Goal: Find contact information: Find contact information

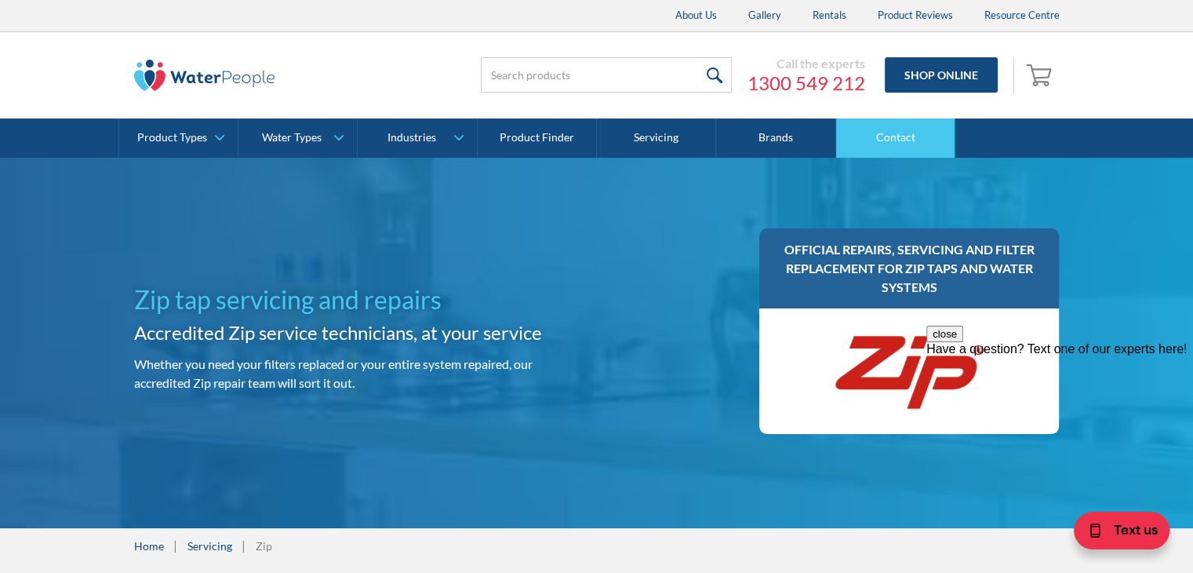
click at [929, 144] on link "Contact" at bounding box center [895, 137] width 119 height 39
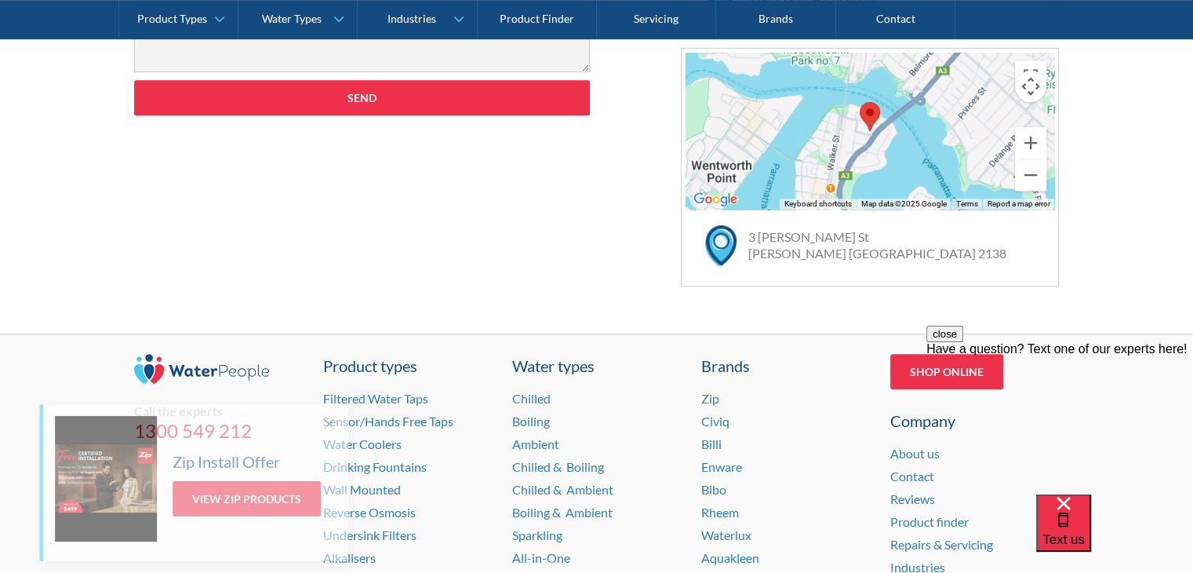
scroll to position [1098, 0]
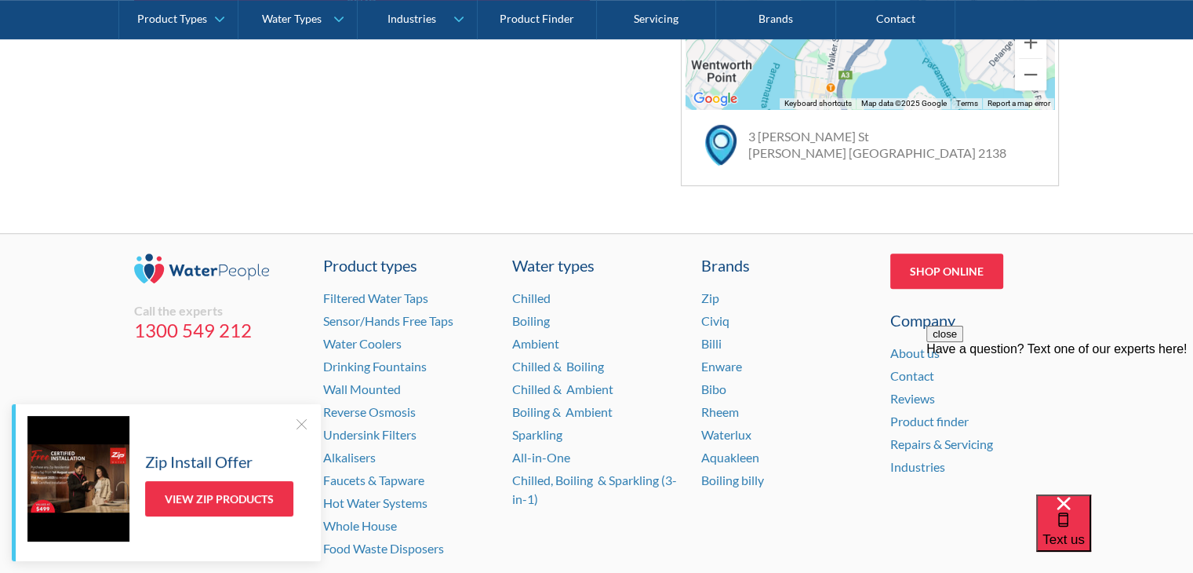
click at [292, 424] on div "Zip Install Offer View Zip Products" at bounding box center [168, 478] width 282 height 125
click at [304, 420] on div at bounding box center [301, 424] width 16 height 16
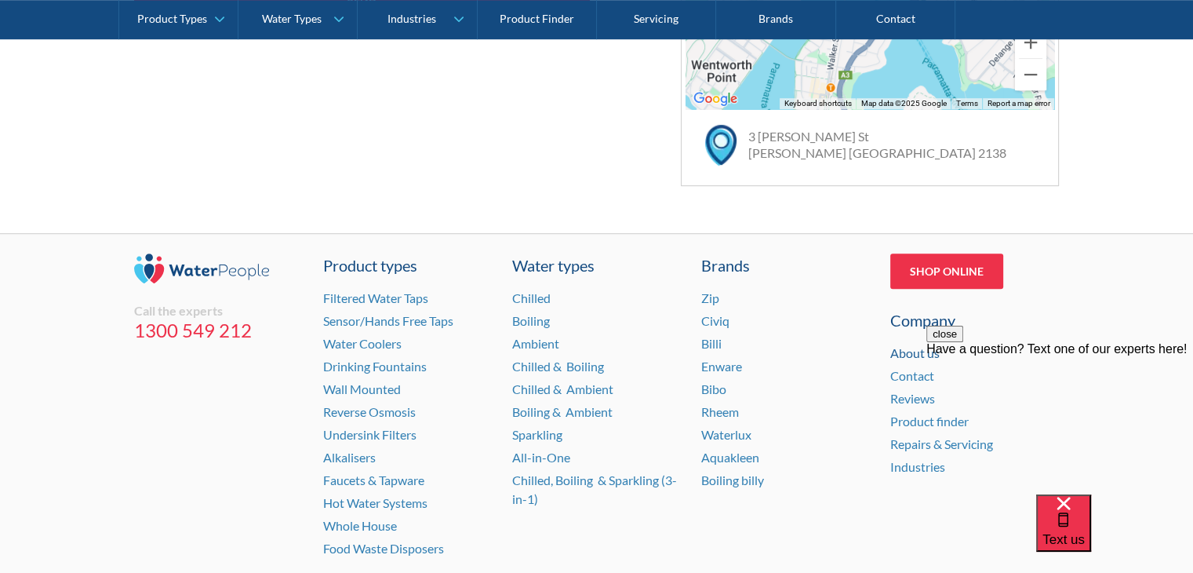
click at [922, 354] on link "About us" at bounding box center [914, 352] width 49 height 15
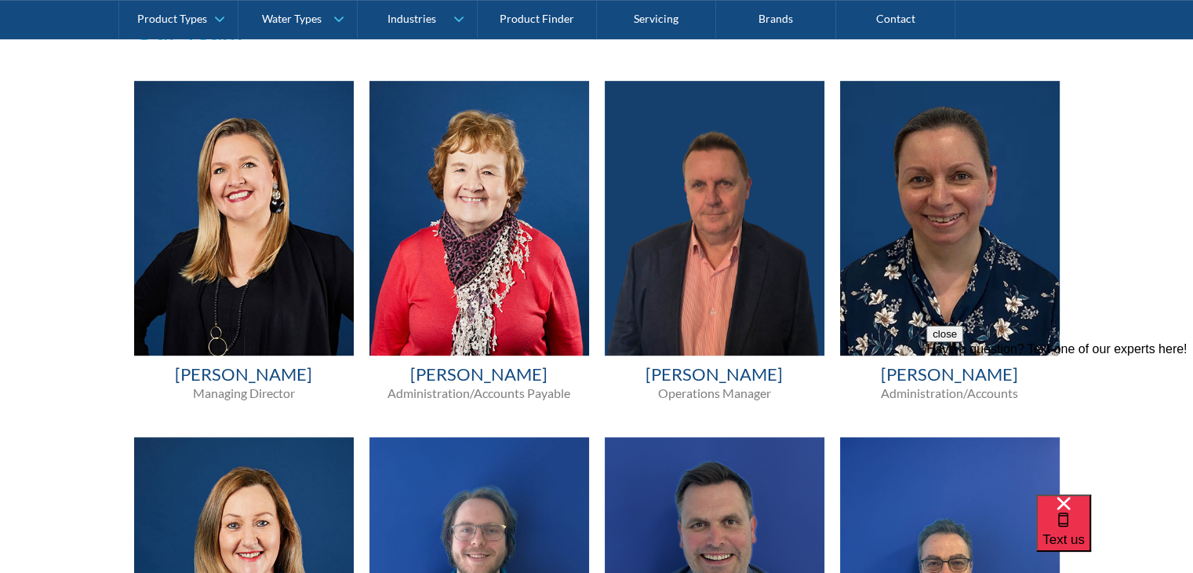
scroll to position [941, 0]
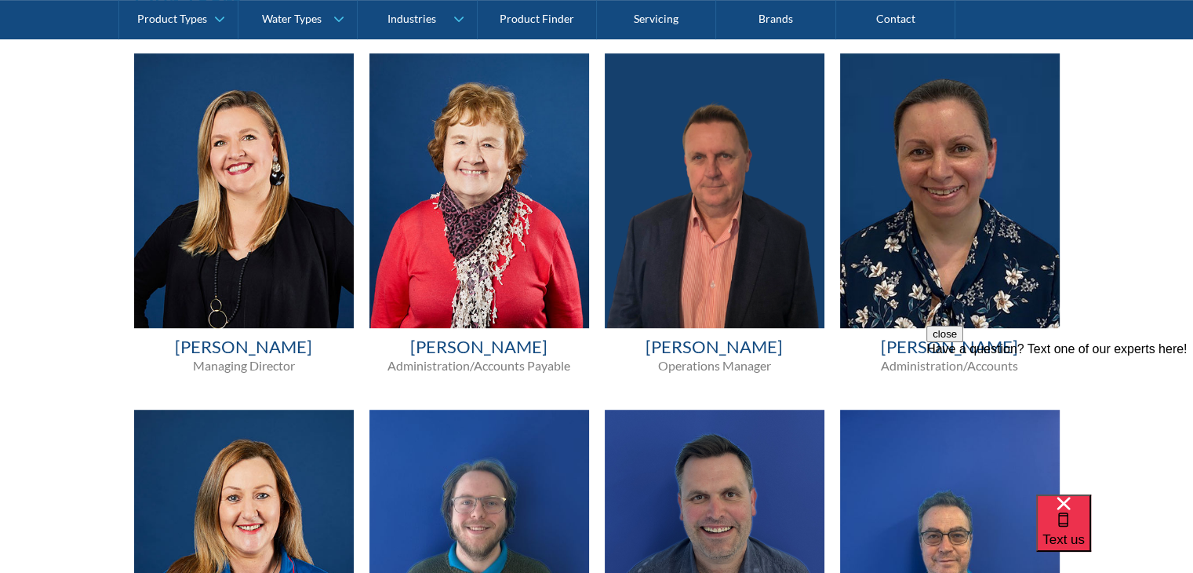
click at [963, 342] on button "close" at bounding box center [944, 334] width 37 height 16
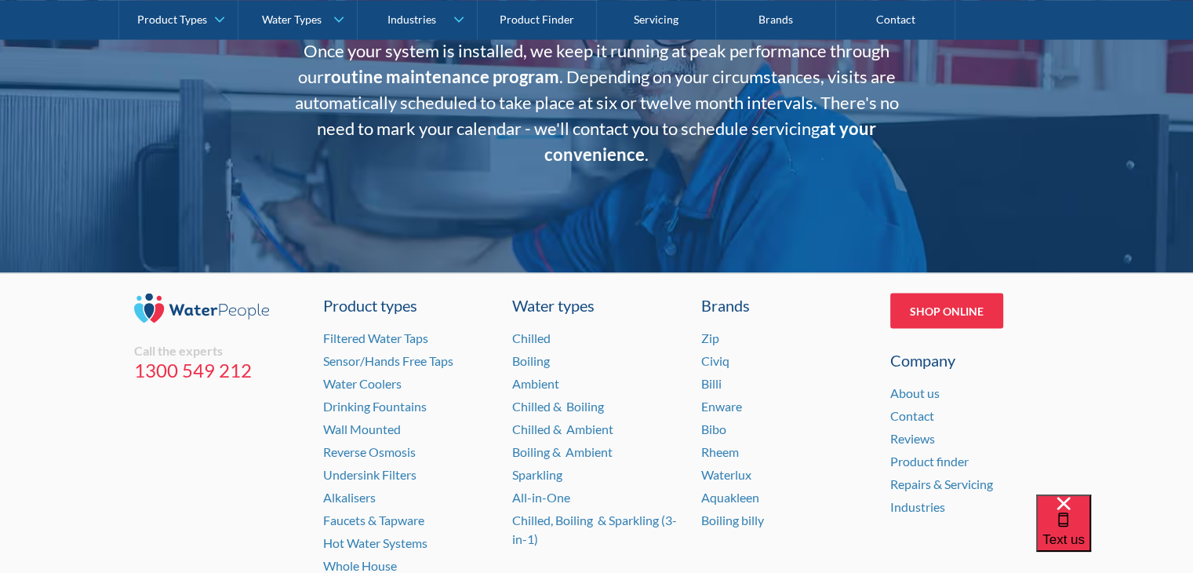
scroll to position [3216, 0]
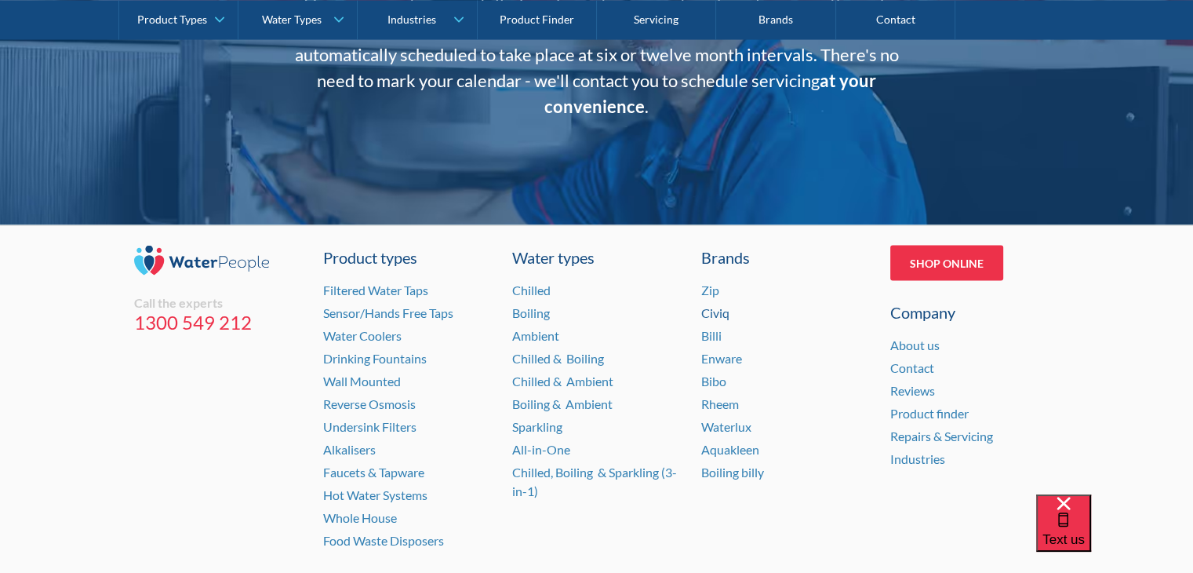
click at [725, 309] on link "Civiq" at bounding box center [715, 312] width 28 height 15
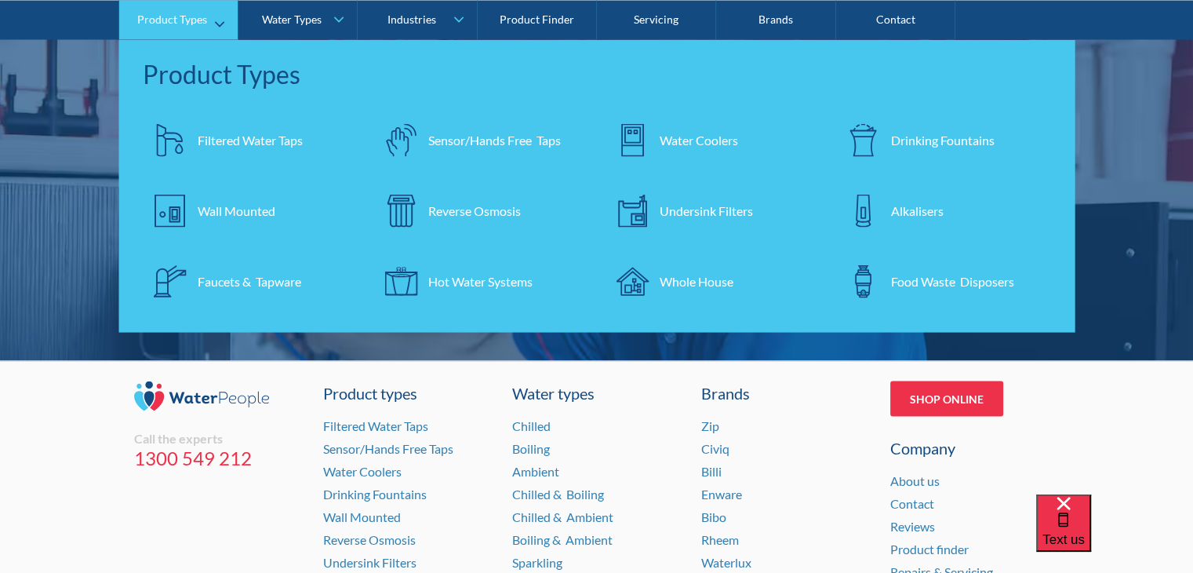
scroll to position [3062, 0]
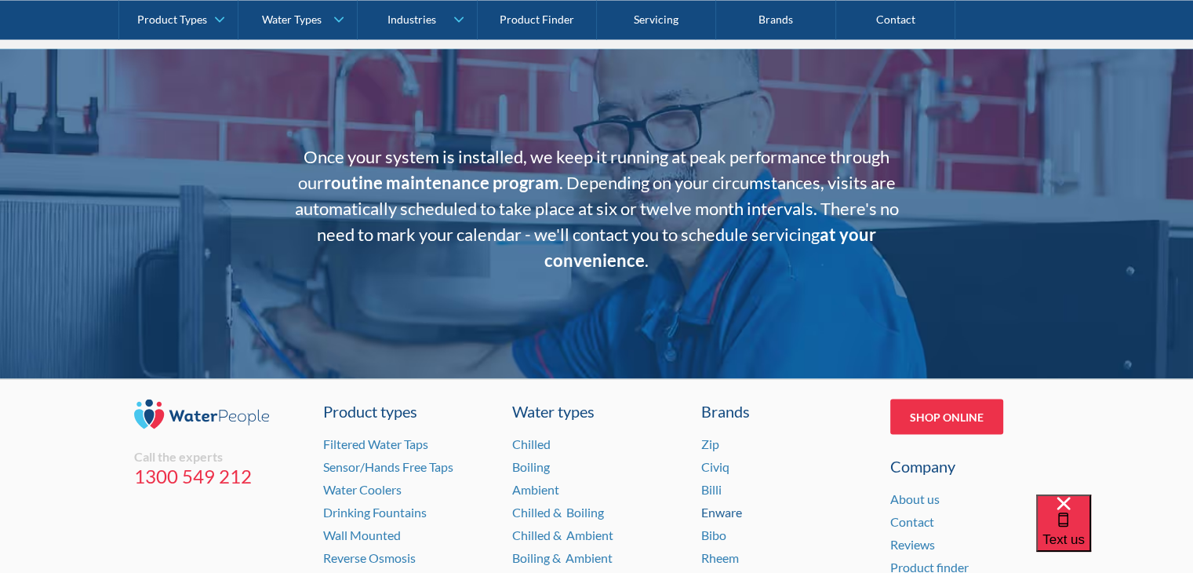
click at [723, 509] on link "Enware" at bounding box center [721, 511] width 41 height 15
click at [709, 535] on link "Bibo" at bounding box center [713, 534] width 25 height 15
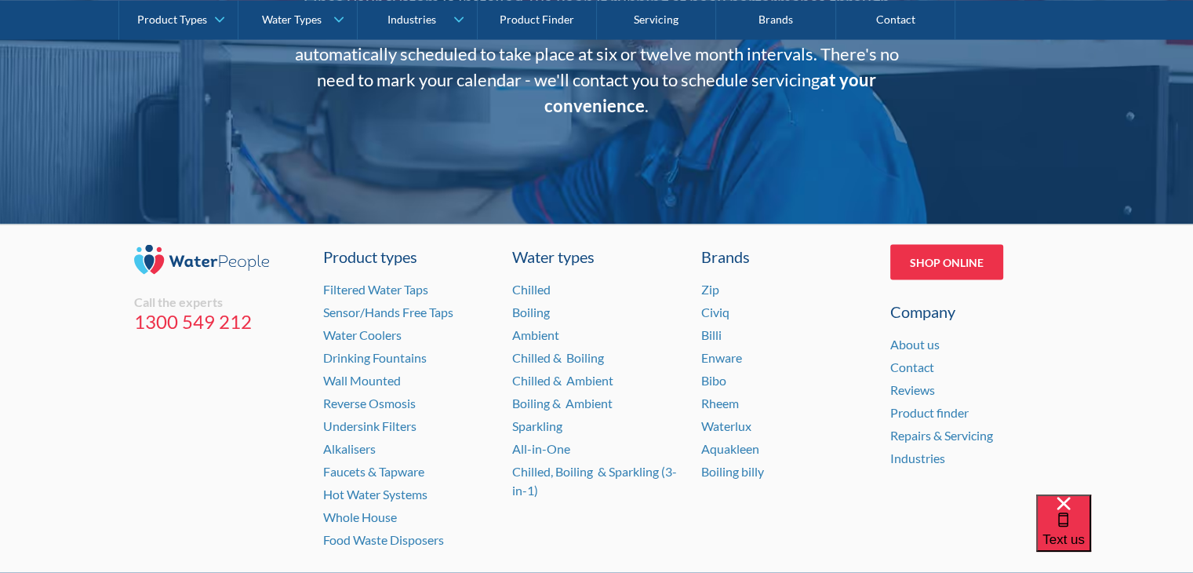
scroll to position [3219, 0]
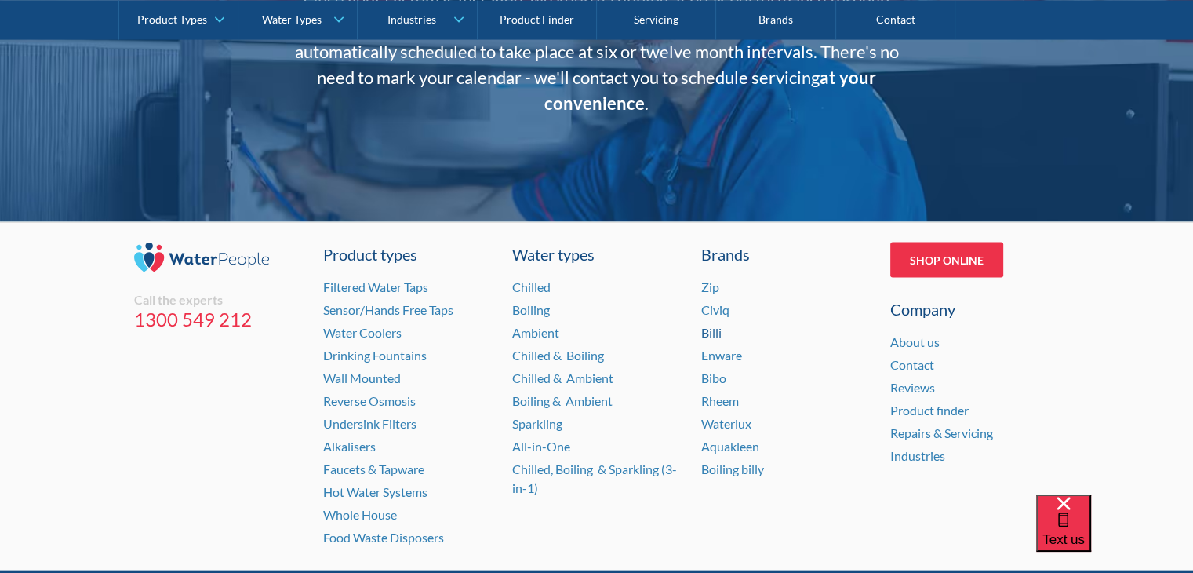
click at [709, 334] on link "Billi" at bounding box center [711, 332] width 20 height 15
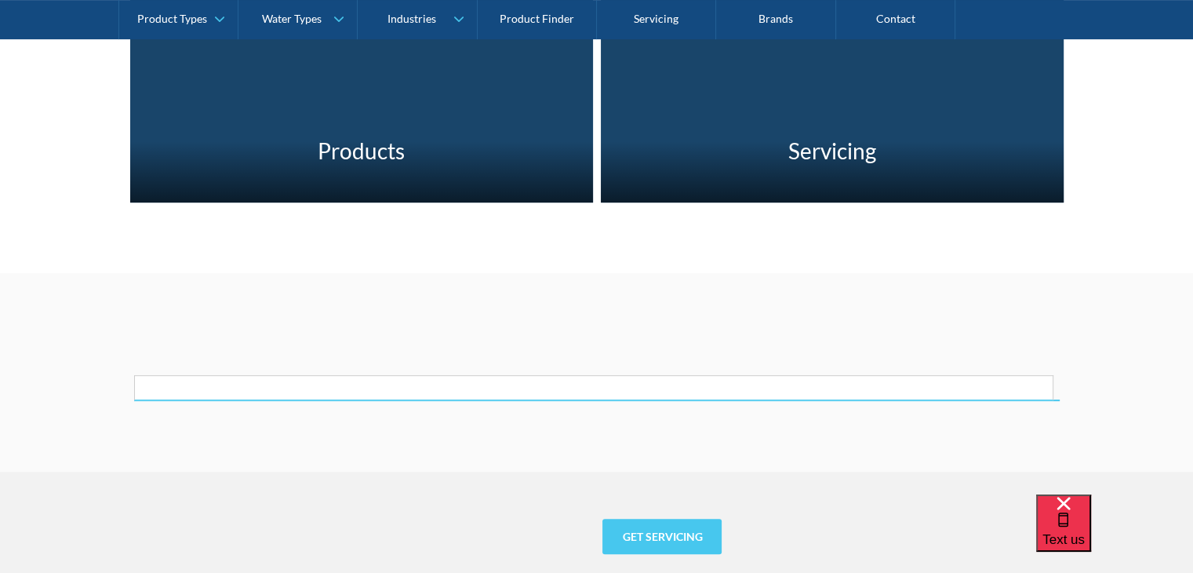
scroll to position [627, 0]
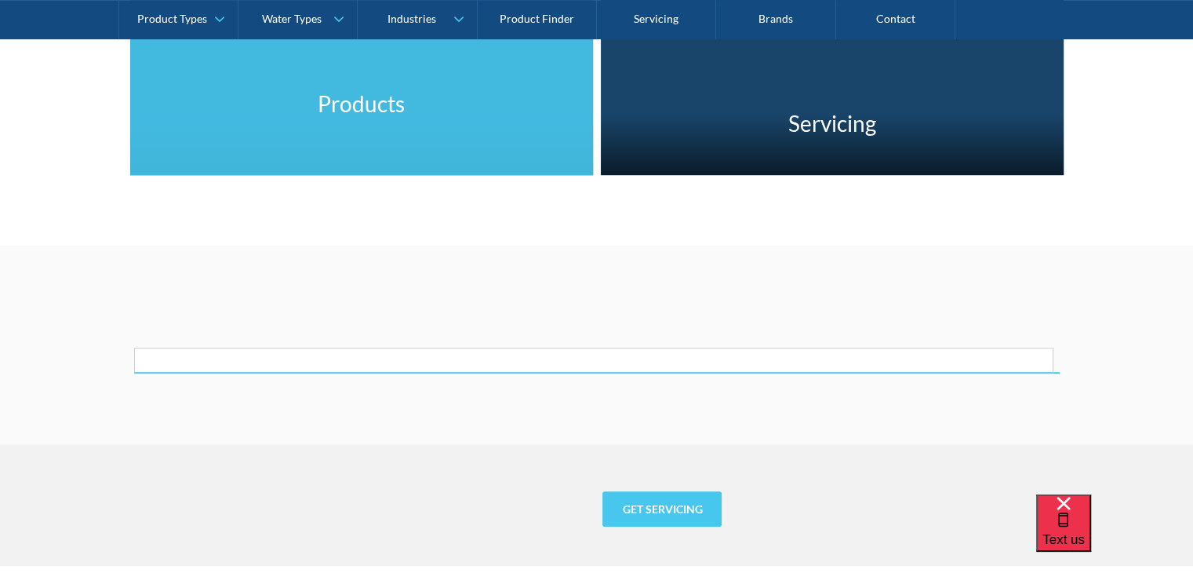
click at [362, 116] on h3 "Products" at bounding box center [361, 103] width 87 height 33
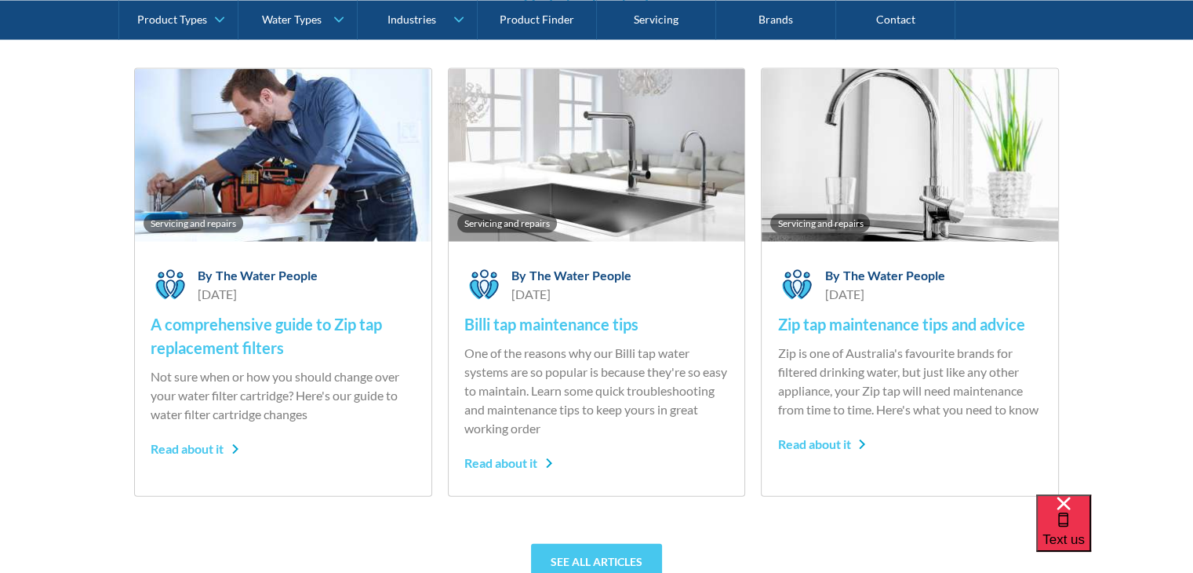
scroll to position [3310, 0]
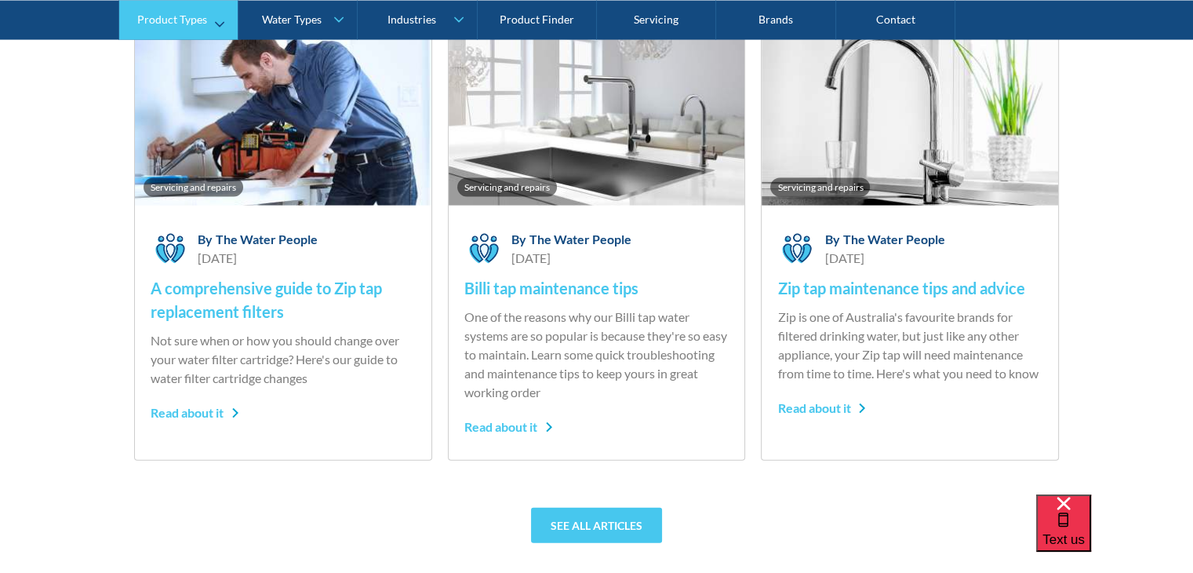
scroll to position [627, 0]
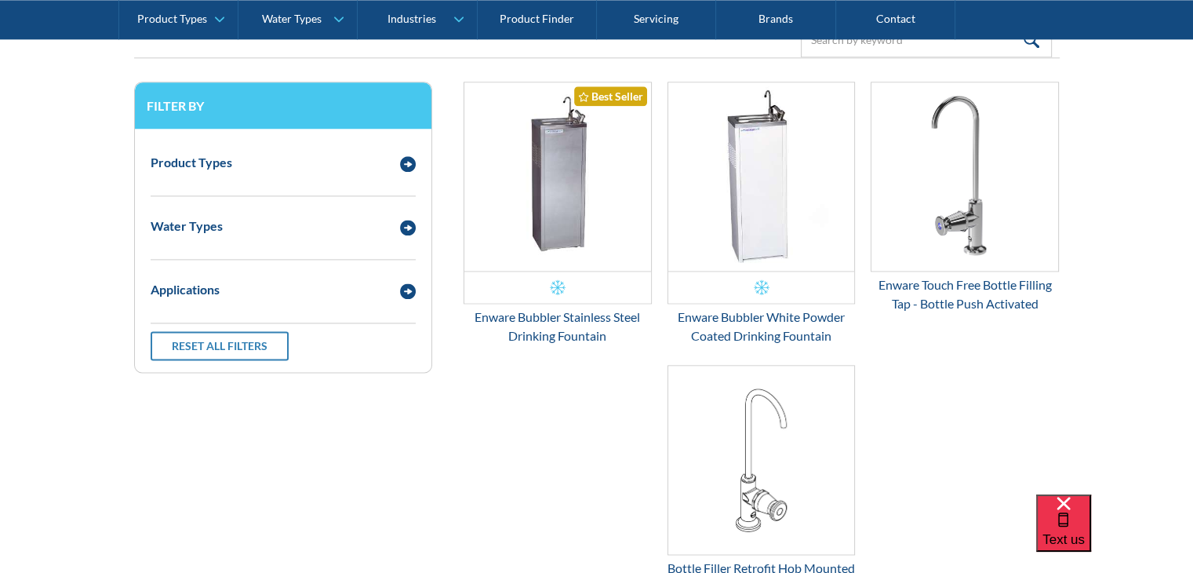
scroll to position [1882, 0]
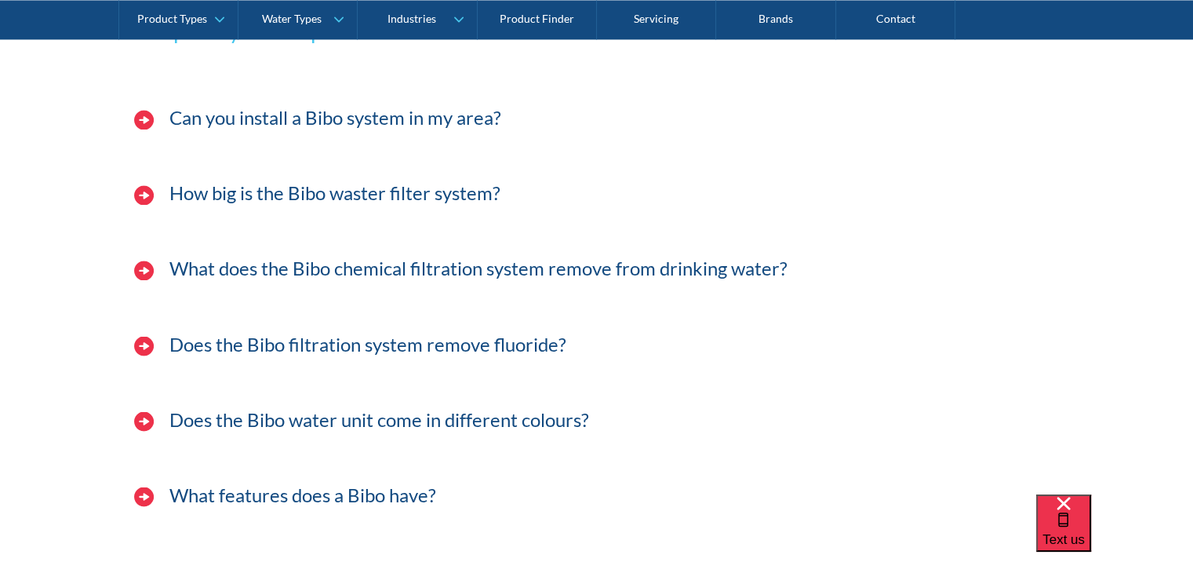
scroll to position [2745, 0]
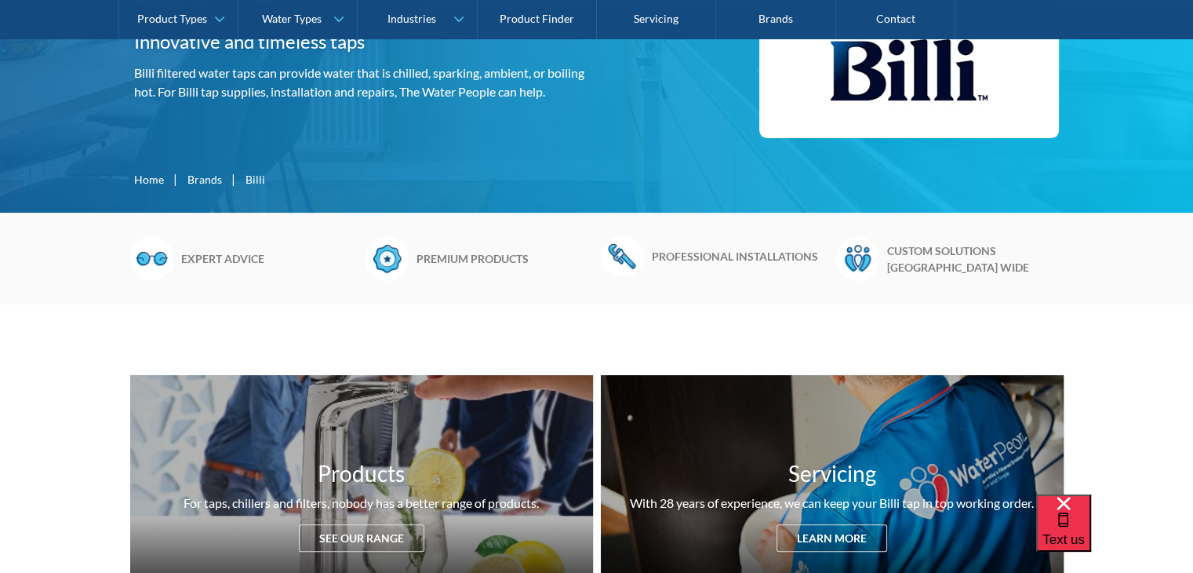
scroll to position [471, 0]
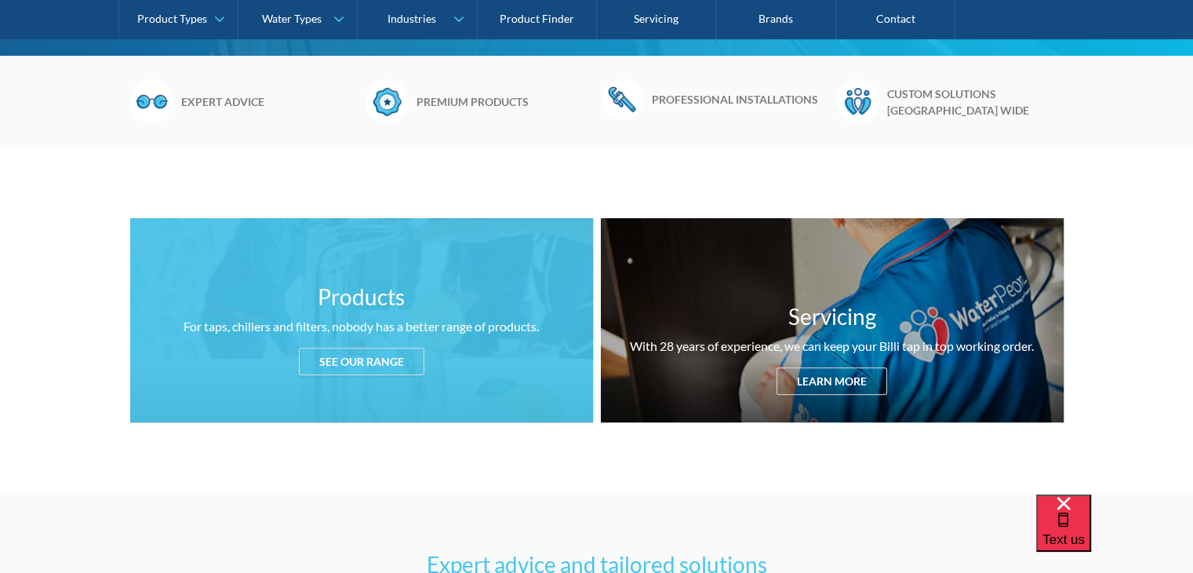
click at [366, 367] on div "See our range" at bounding box center [361, 360] width 125 height 27
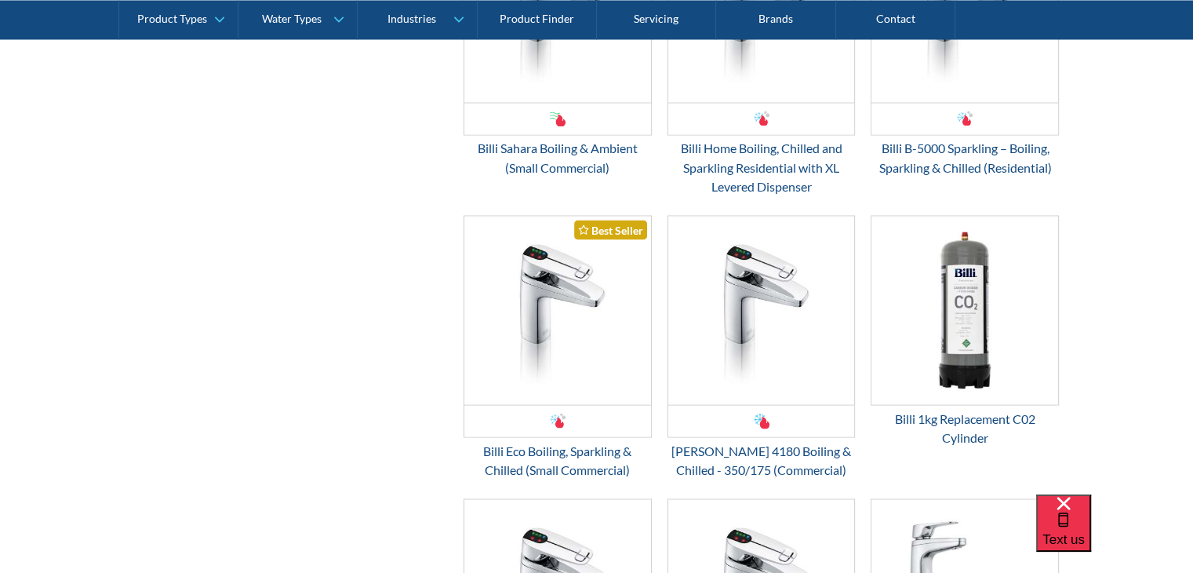
scroll to position [2853, 0]
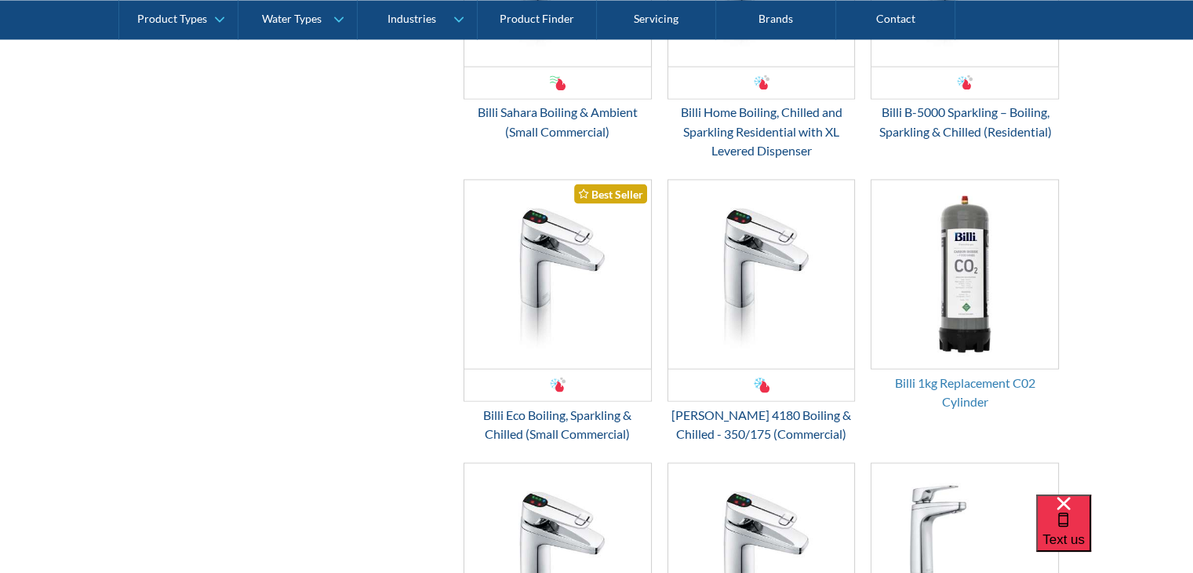
click at [944, 374] on div "Billi 1kg Replacement C02 Cylinder" at bounding box center [965, 392] width 188 height 38
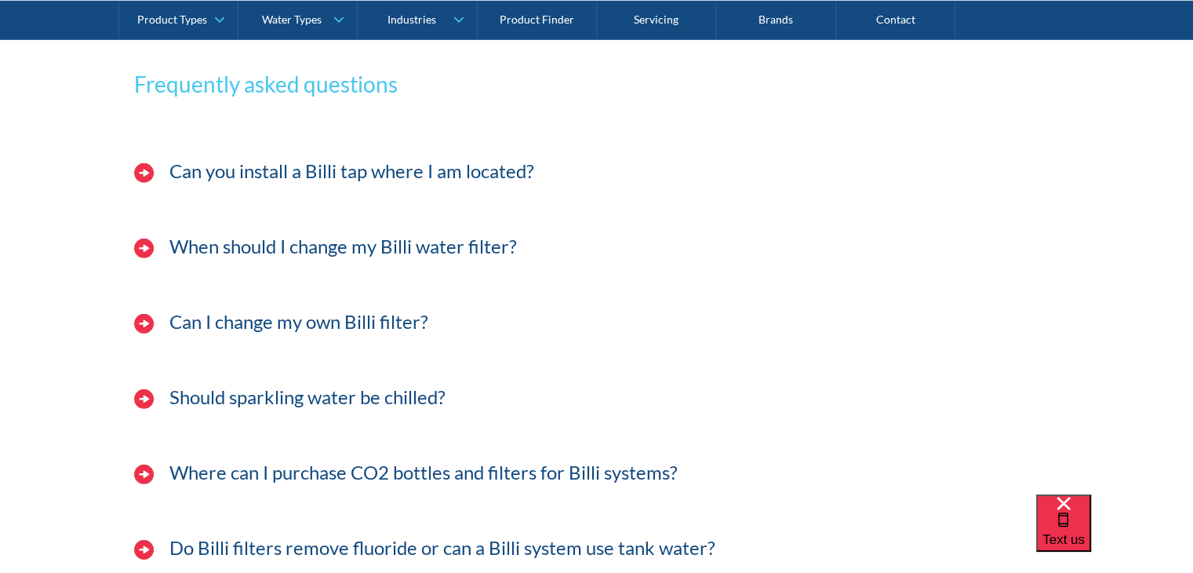
scroll to position [4814, 0]
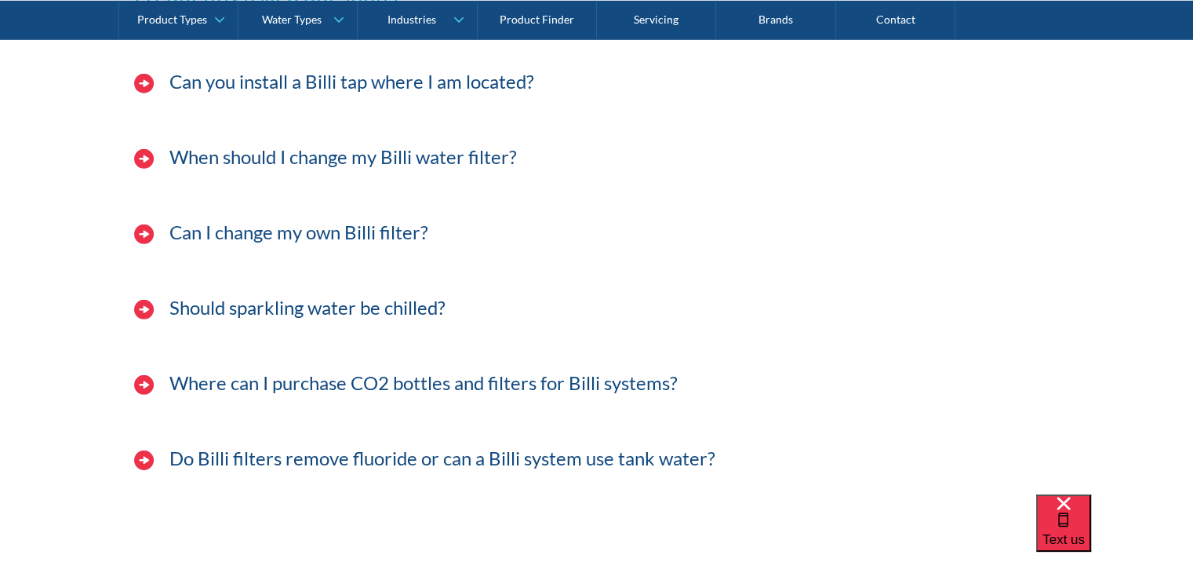
click at [144, 381] on img at bounding box center [144, 385] width 20 height 20
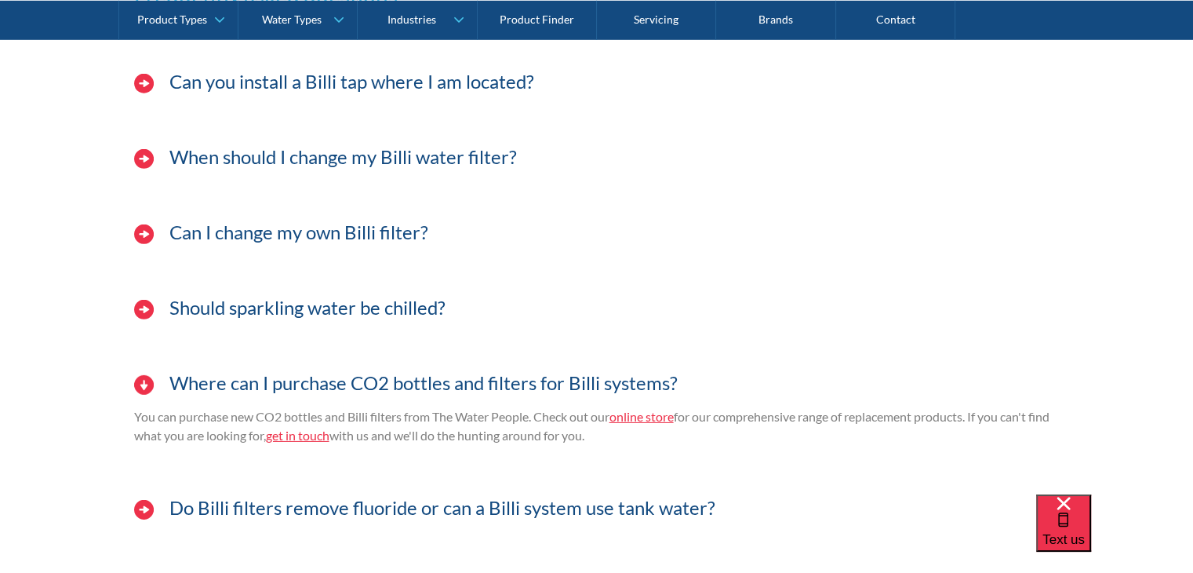
click at [631, 411] on link "online store" at bounding box center [641, 416] width 64 height 15
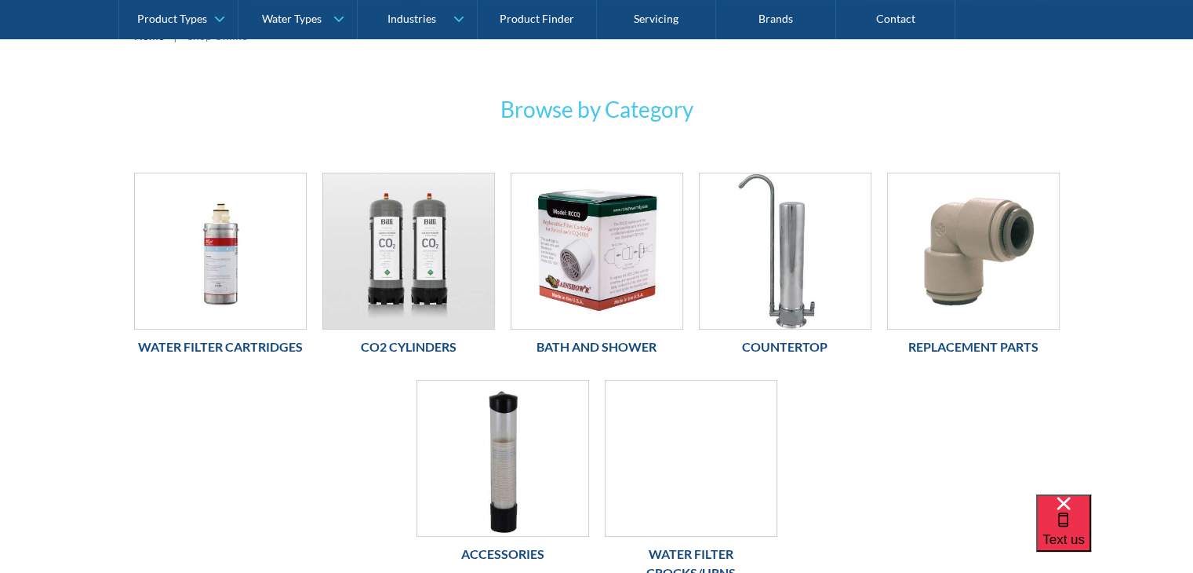
scroll to position [314, 0]
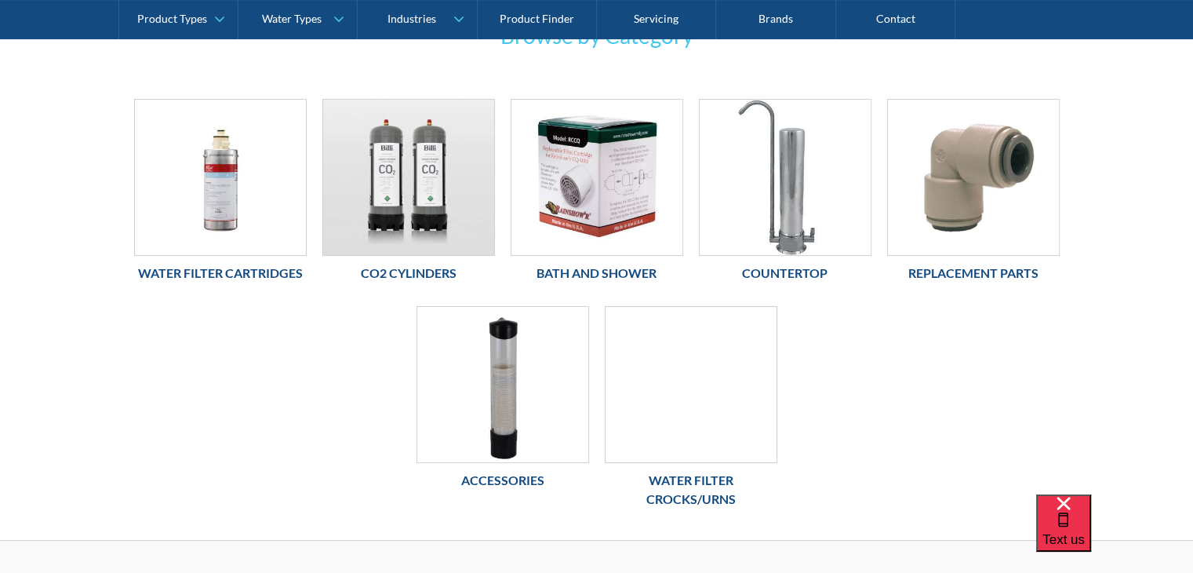
click at [396, 269] on h6 "Co2 Cylinders" at bounding box center [408, 273] width 173 height 19
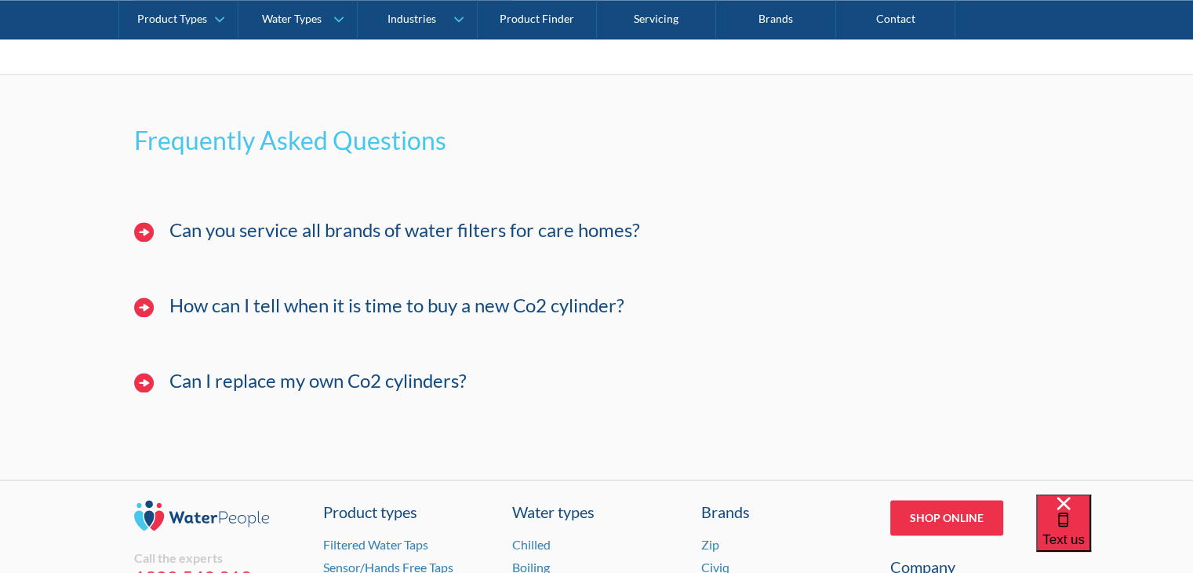
scroll to position [2275, 0]
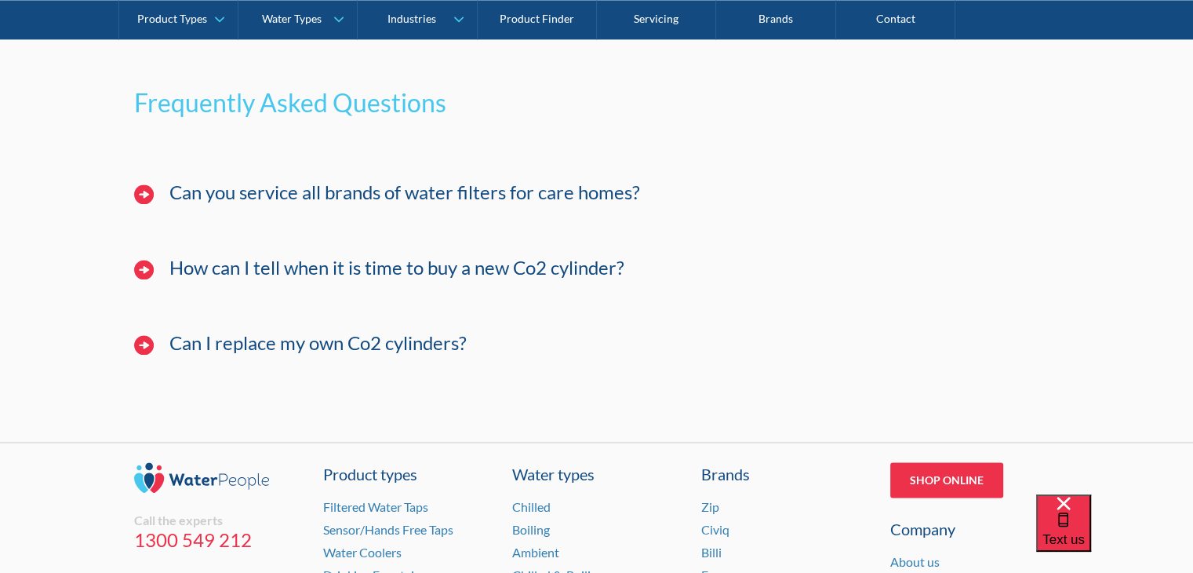
click at [142, 346] on img at bounding box center [144, 345] width 20 height 20
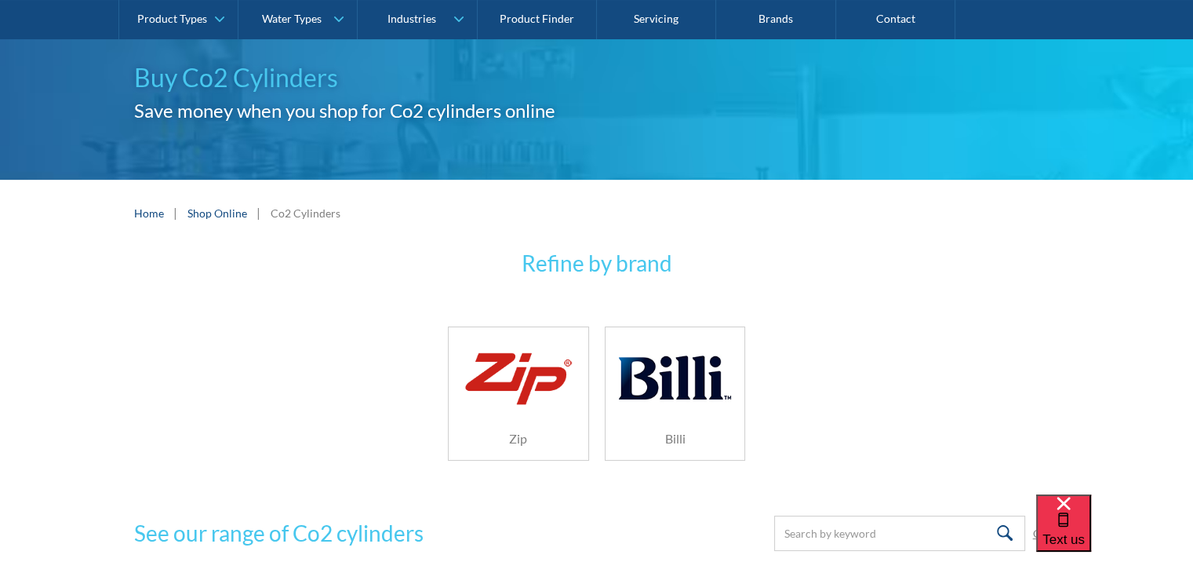
scroll to position [0, 0]
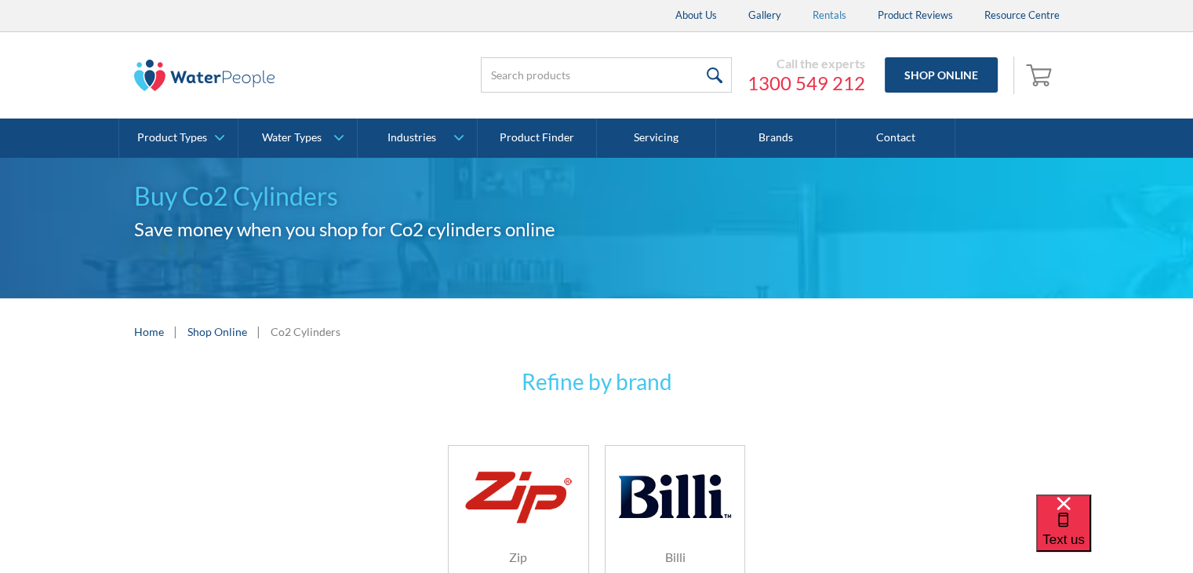
click at [827, 19] on link "Rentals" at bounding box center [829, 15] width 65 height 31
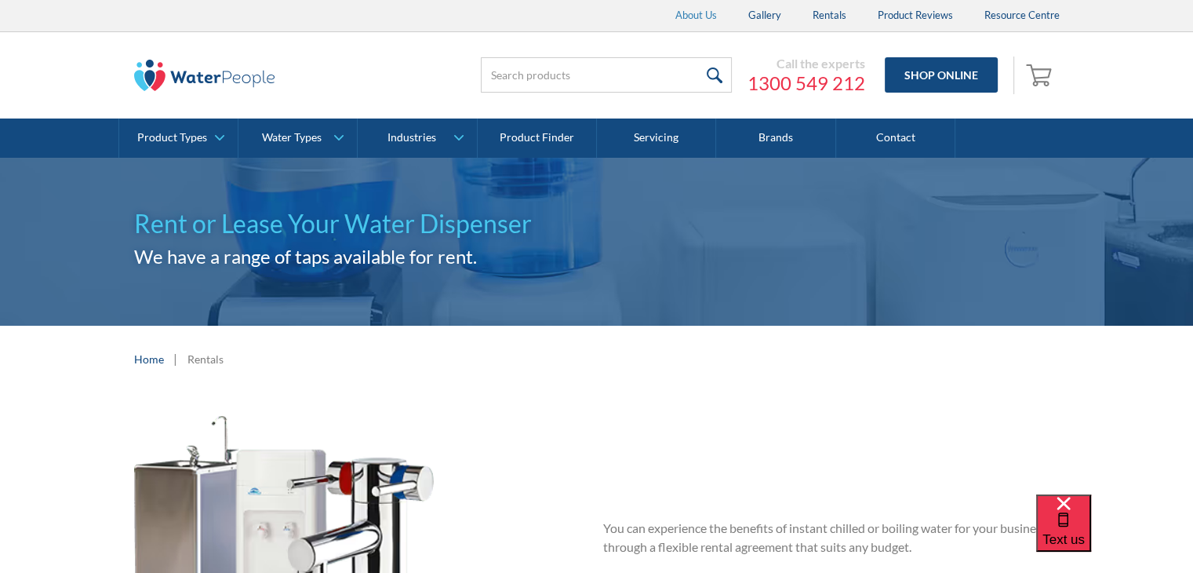
click at [693, 9] on link "About Us" at bounding box center [696, 15] width 73 height 31
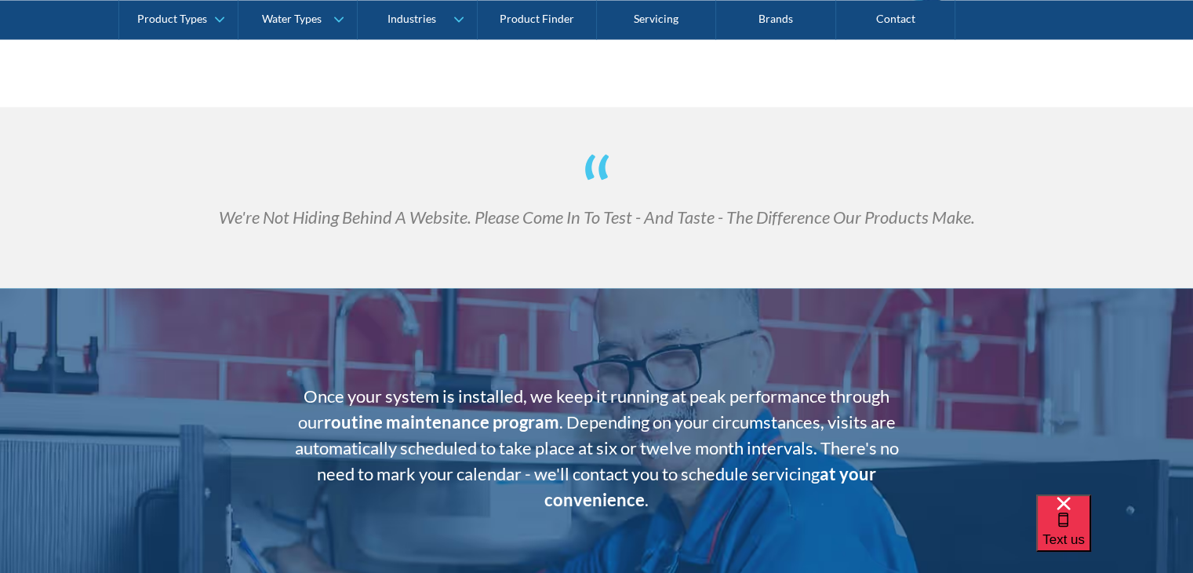
scroll to position [2275, 0]
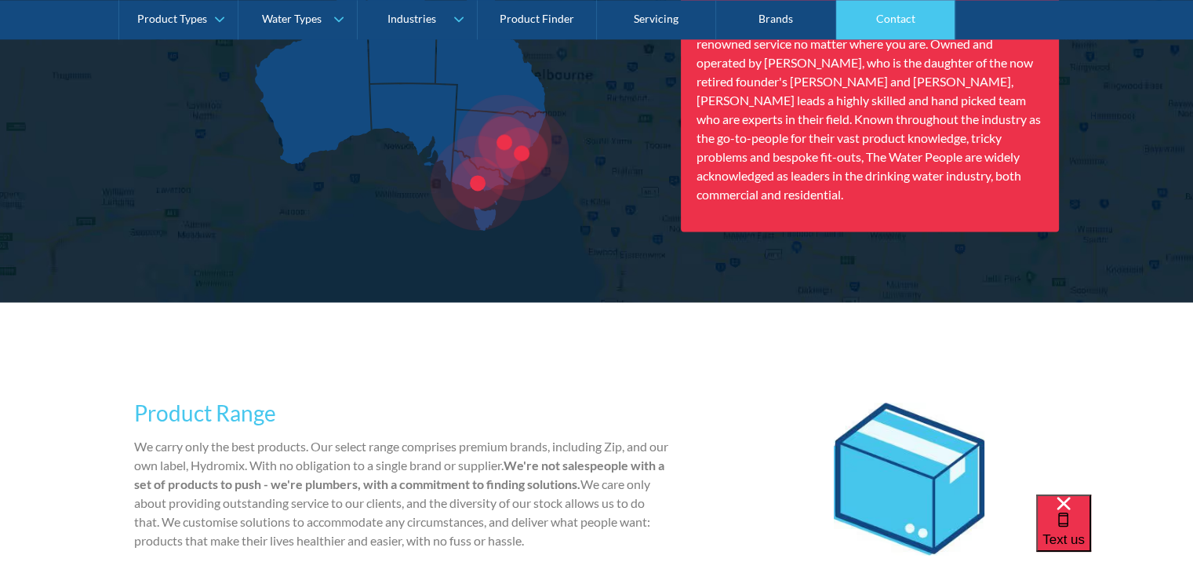
click at [872, 24] on link "Contact" at bounding box center [895, 19] width 119 height 39
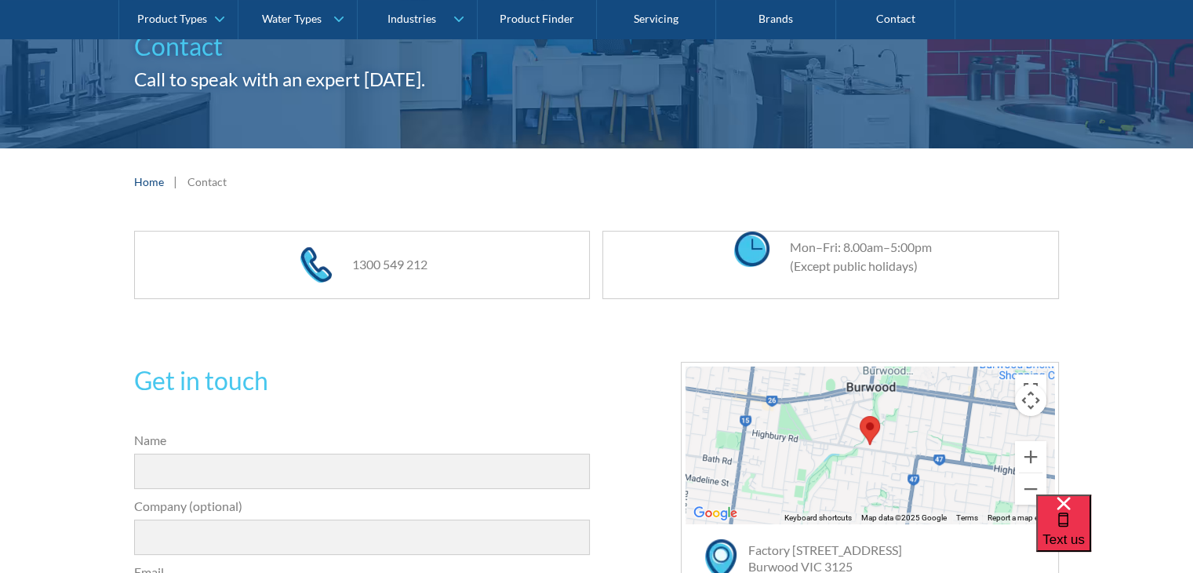
scroll to position [235, 0]
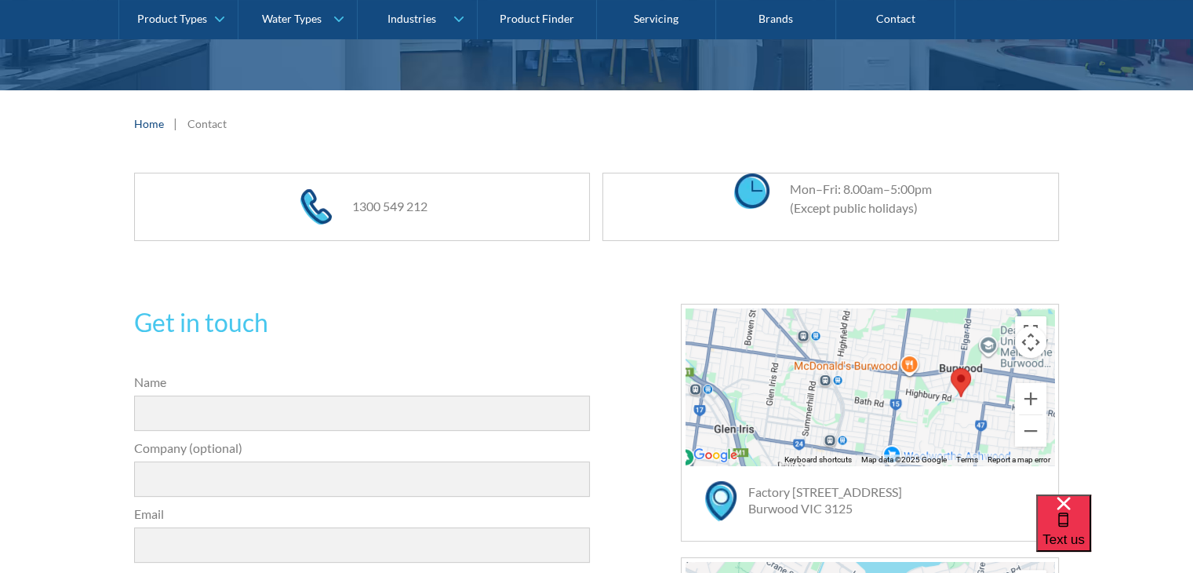
click at [763, 493] on link "Factory [STREET_ADDRESS]" at bounding box center [825, 499] width 154 height 31
